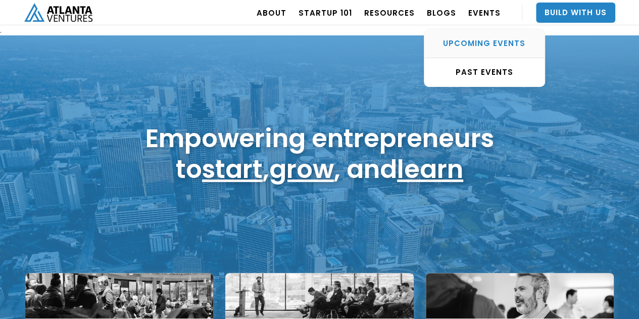
click at [481, 38] on div "UPCOMING EVENTS" at bounding box center [484, 43] width 120 height 10
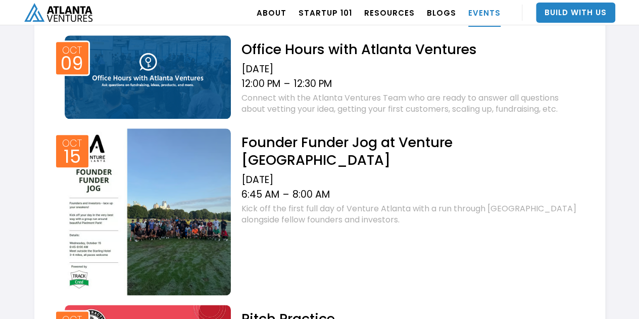
scroll to position [532, 0]
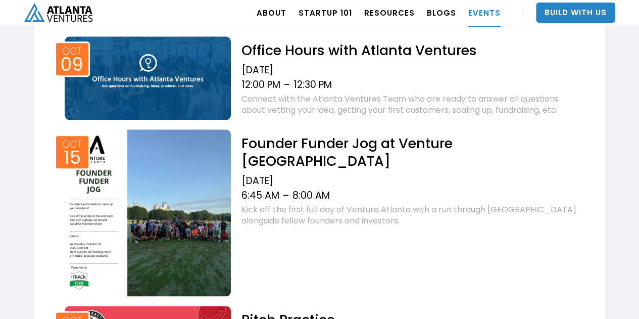
click at [172, 220] on img at bounding box center [148, 212] width 167 height 167
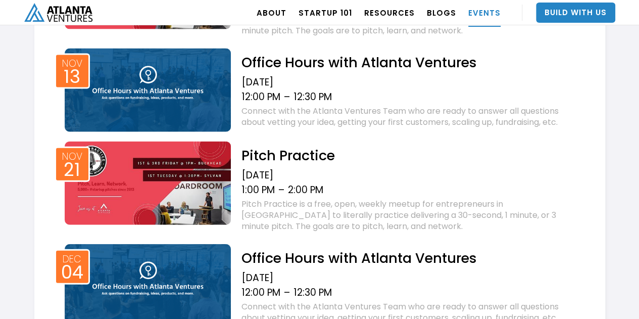
scroll to position [1208, 0]
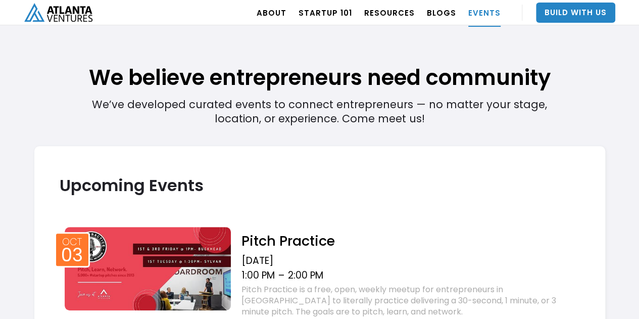
scroll to position [275, 0]
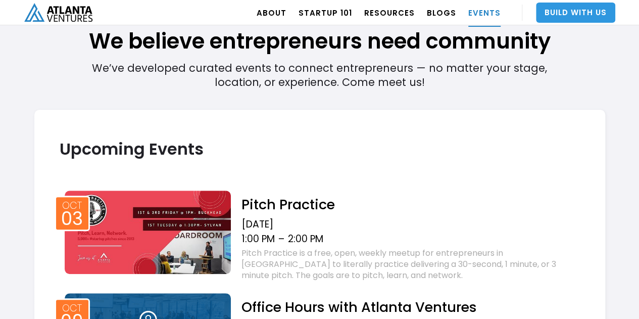
click at [594, 10] on link "Build With Us" at bounding box center [575, 13] width 79 height 20
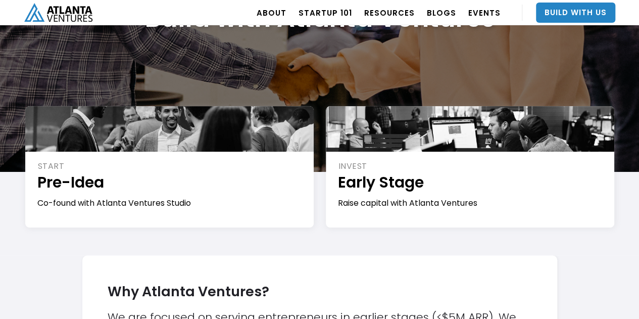
scroll to position [117, 0]
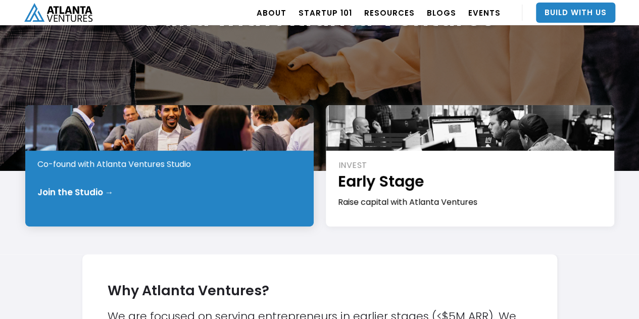
click at [227, 189] on div "Join the Studio →" at bounding box center [169, 192] width 265 height 10
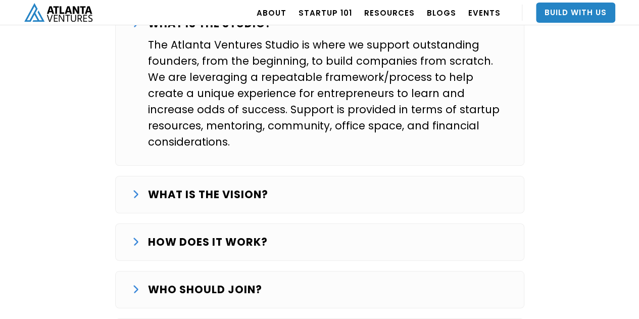
scroll to position [1728, 0]
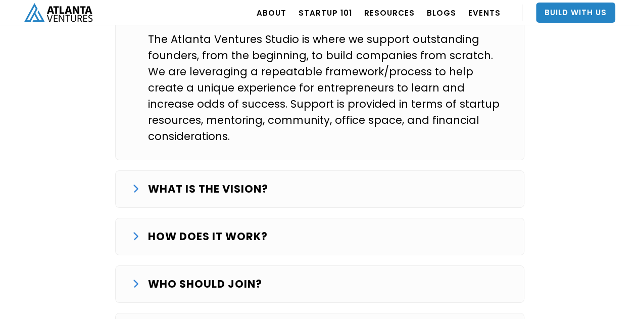
click at [197, 181] on strong "WHAT IS THE VISION?" at bounding box center [208, 188] width 120 height 15
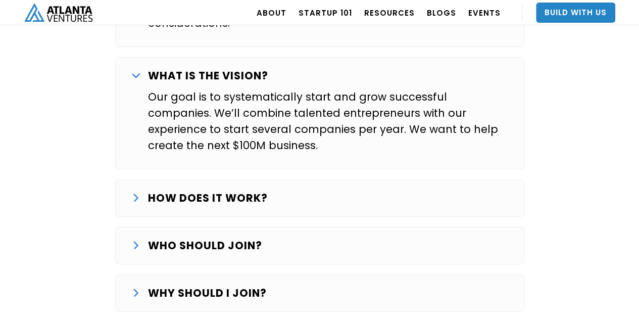
scroll to position [1842, 0]
click at [168, 179] on div "HOW DOES IT WORK? The Studio journey starts with finding and validating an idea…" at bounding box center [319, 197] width 409 height 37
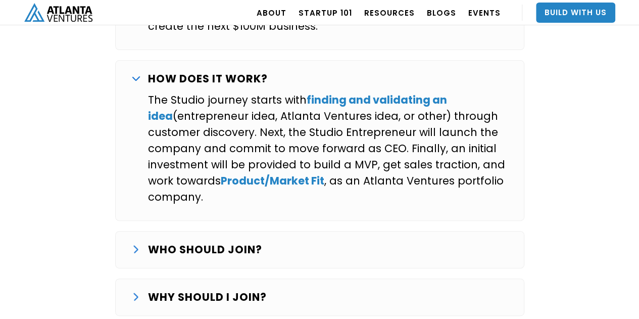
scroll to position [1961, 0]
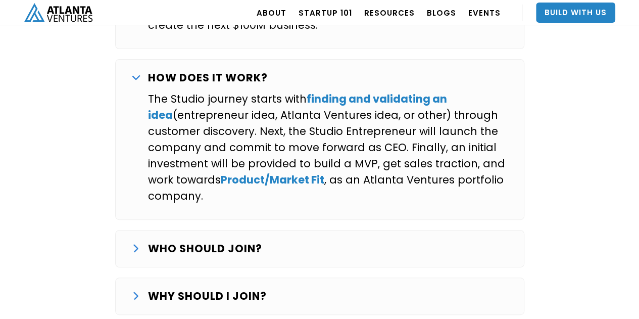
click at [235, 230] on div "WHO SHOULD JOIN? We are looking for entrepreneurs that want to commit full-time…" at bounding box center [319, 248] width 409 height 37
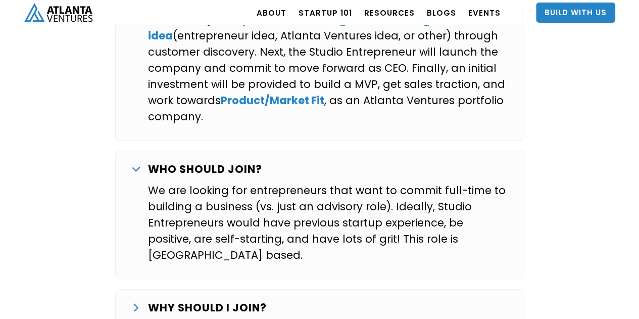
scroll to position [2056, 0]
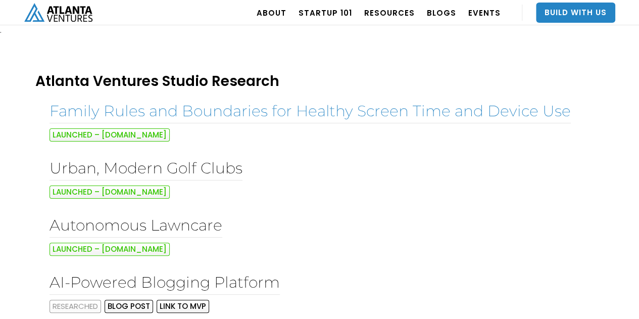
drag, startPoint x: 154, startPoint y: 136, endPoint x: 187, endPoint y: 107, distance: 44.0
click at [187, 107] on link "Family Rules and Boundaries for Healthy Screen Time and Device Use" at bounding box center [310, 112] width 521 height 24
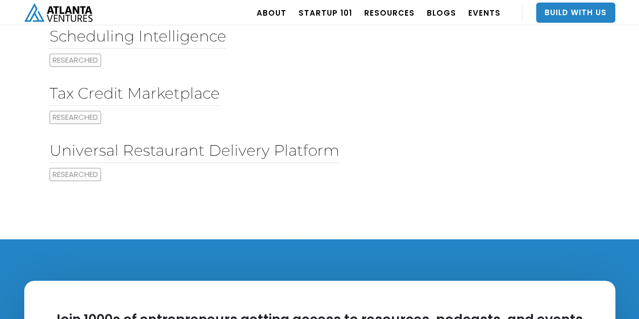
scroll to position [474, 0]
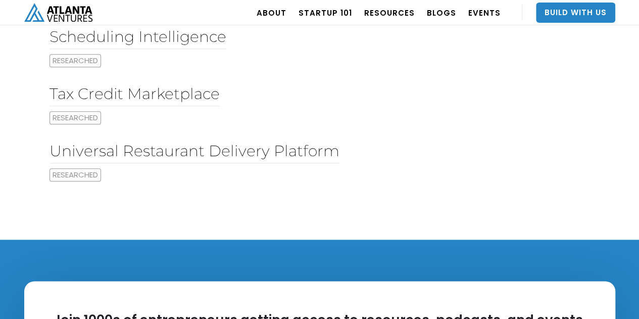
click at [224, 148] on link "Universal Restaurant Delivery Platform" at bounding box center [195, 151] width 290 height 24
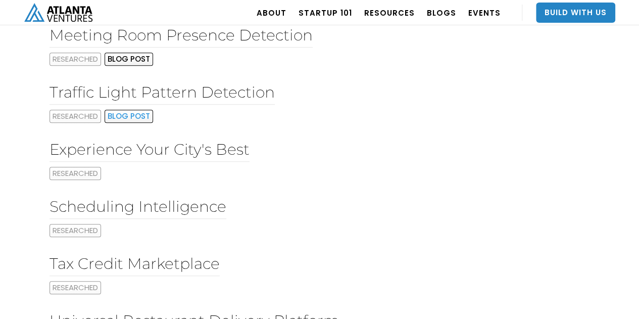
scroll to position [304, 0]
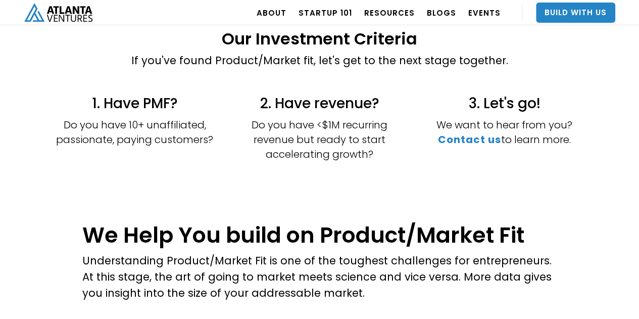
scroll to position [270, 0]
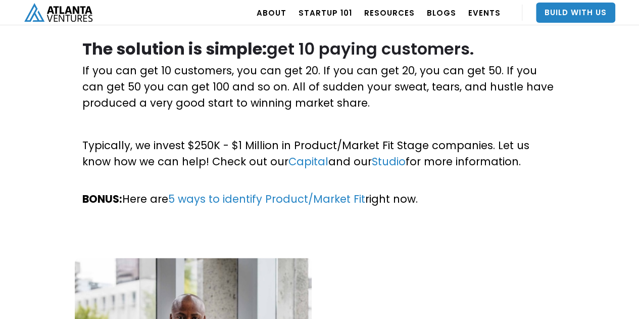
scroll to position [715, 0]
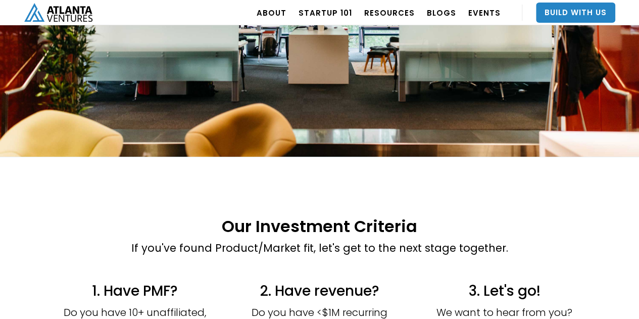
scroll to position [0, 0]
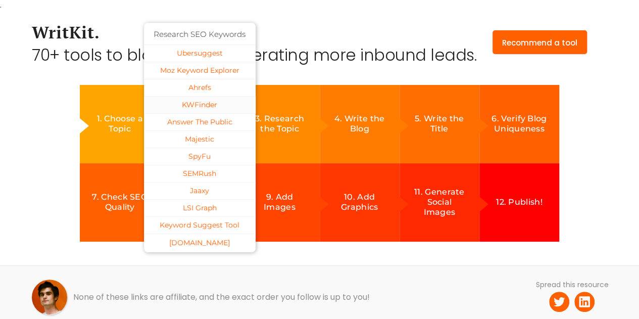
click at [204, 103] on link "KWFinder" at bounding box center [200, 105] width 112 height 17
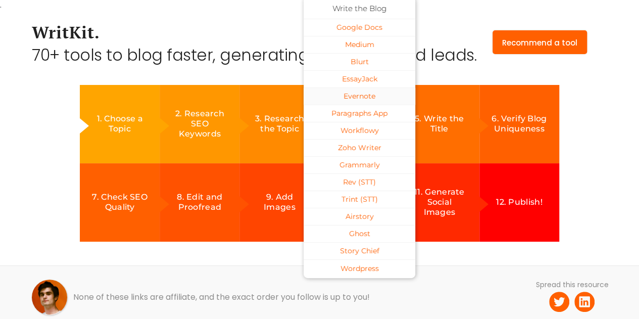
click at [359, 95] on link "Evernote" at bounding box center [360, 96] width 112 height 17
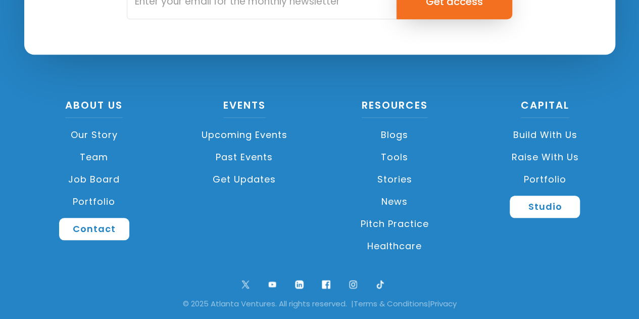
scroll to position [470, 0]
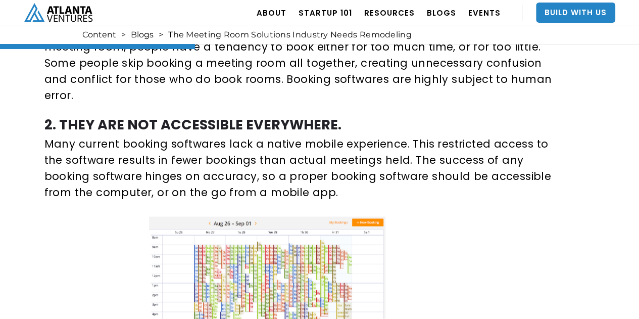
scroll to position [824, 0]
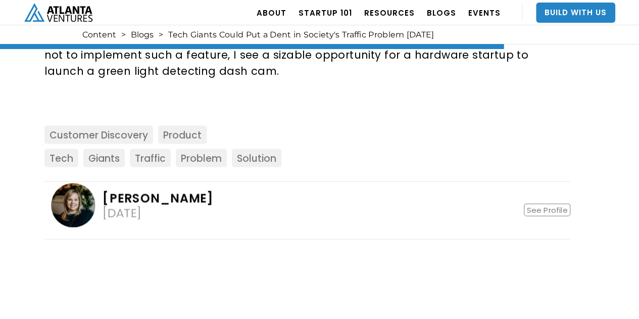
scroll to position [2920, 0]
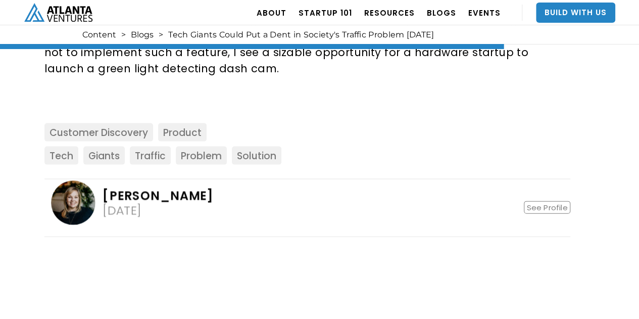
click at [92, 181] on img at bounding box center [73, 203] width 44 height 44
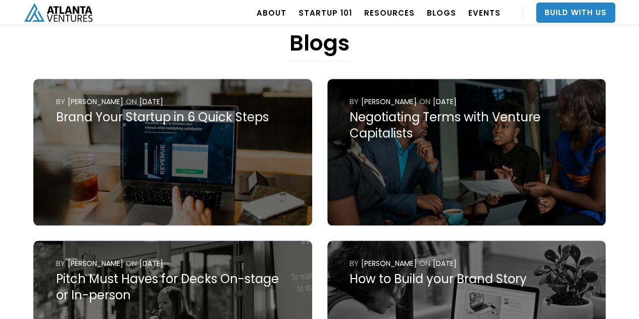
scroll to position [399, 0]
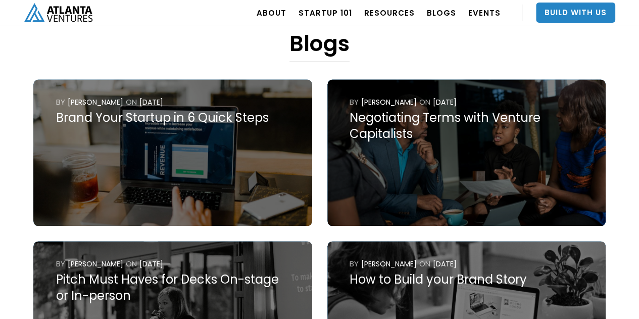
click at [130, 96] on img at bounding box center [172, 152] width 278 height 147
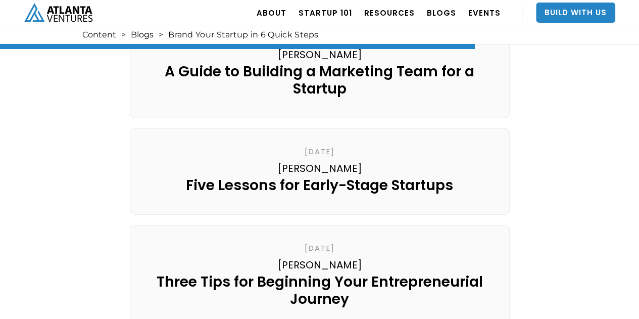
scroll to position [1548, 0]
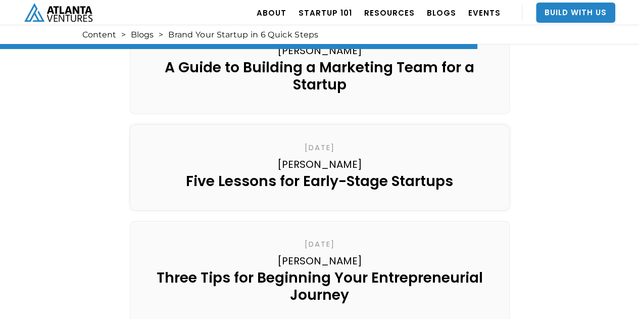
click at [171, 147] on link "[DATE] [PERSON_NAME] Five Lessons for Early-Stage Startups" at bounding box center [320, 167] width 380 height 86
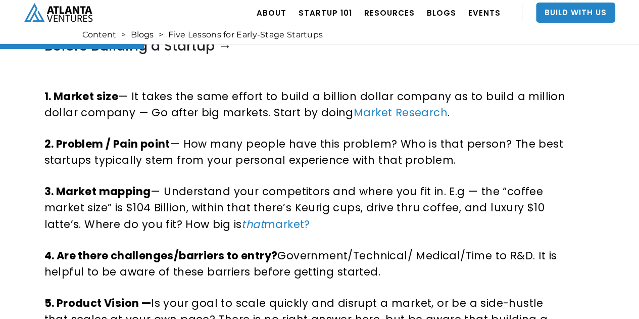
scroll to position [735, 0]
